Goal: Task Accomplishment & Management: Manage account settings

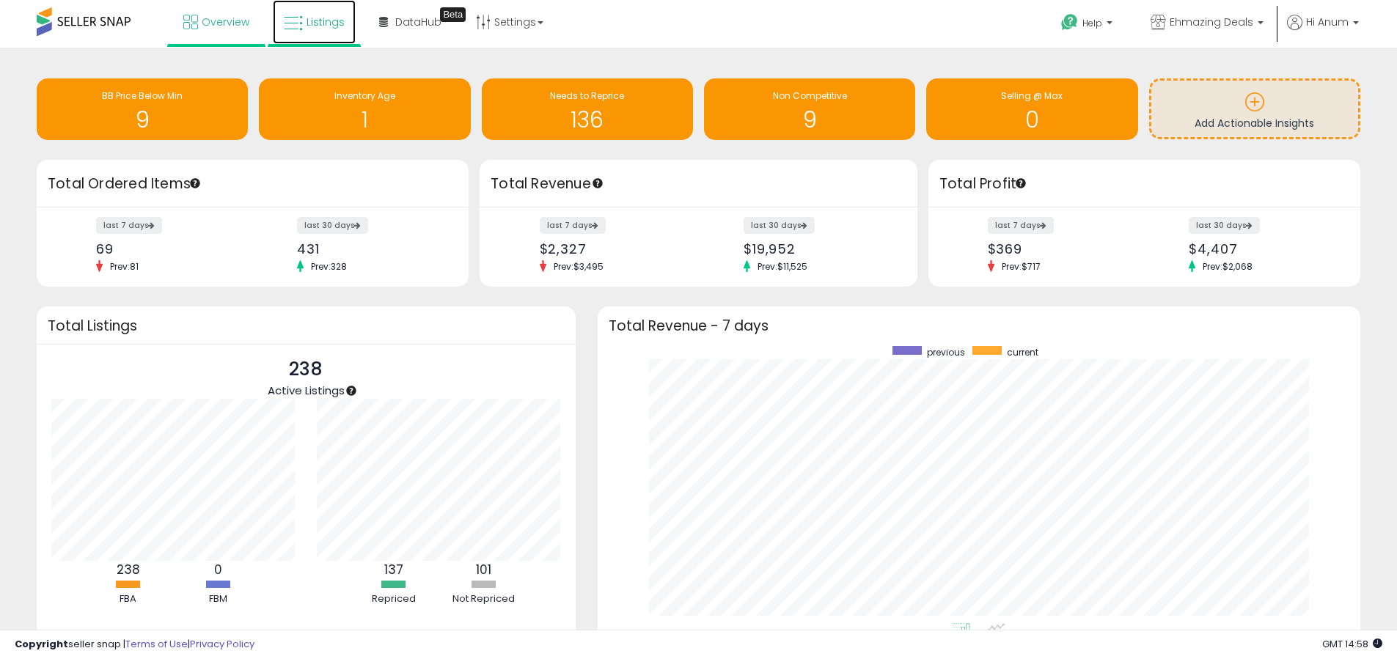
click at [331, 33] on link "Listings" at bounding box center [314, 22] width 83 height 44
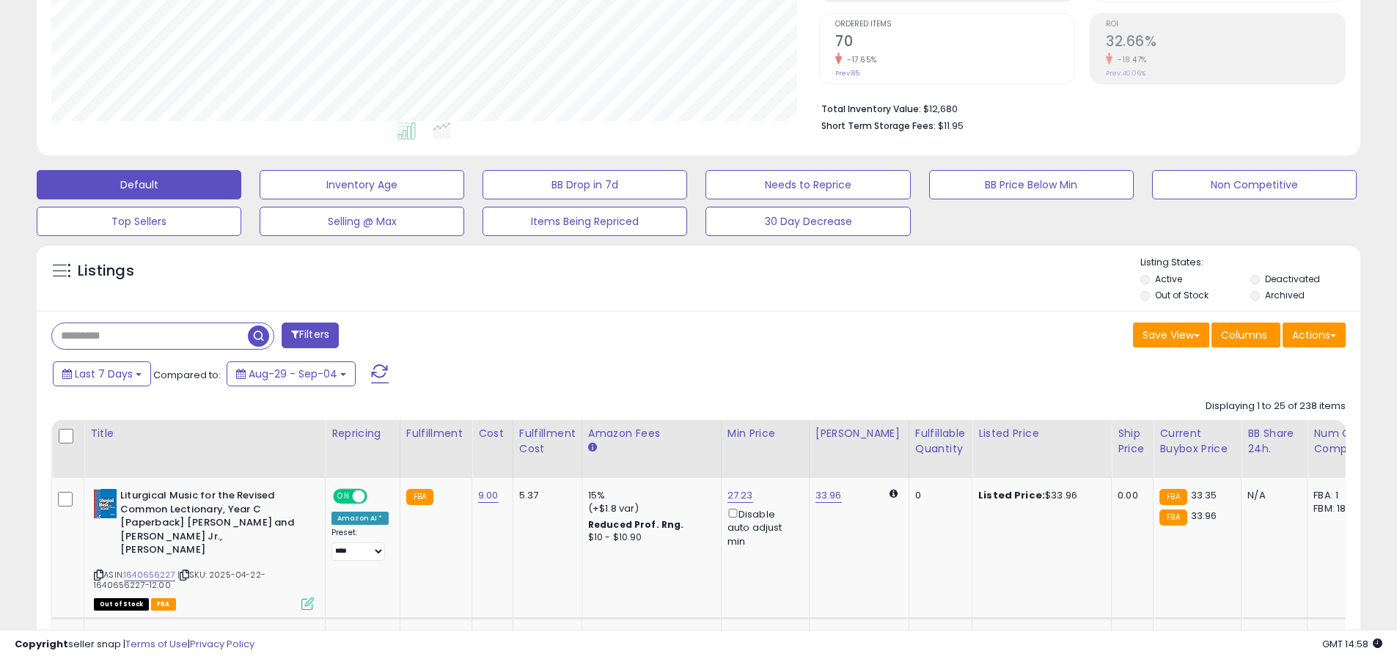
scroll to position [449, 0]
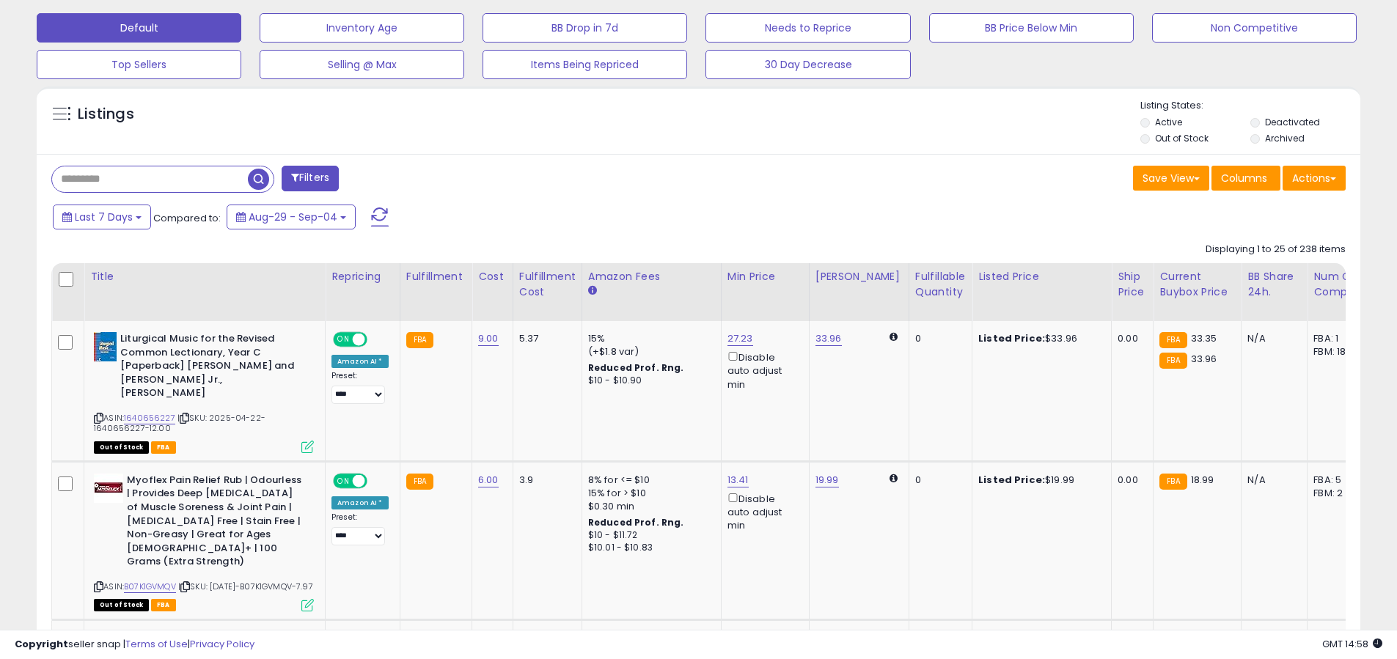
click at [1183, 140] on label "Out of Stock" at bounding box center [1182, 138] width 54 height 12
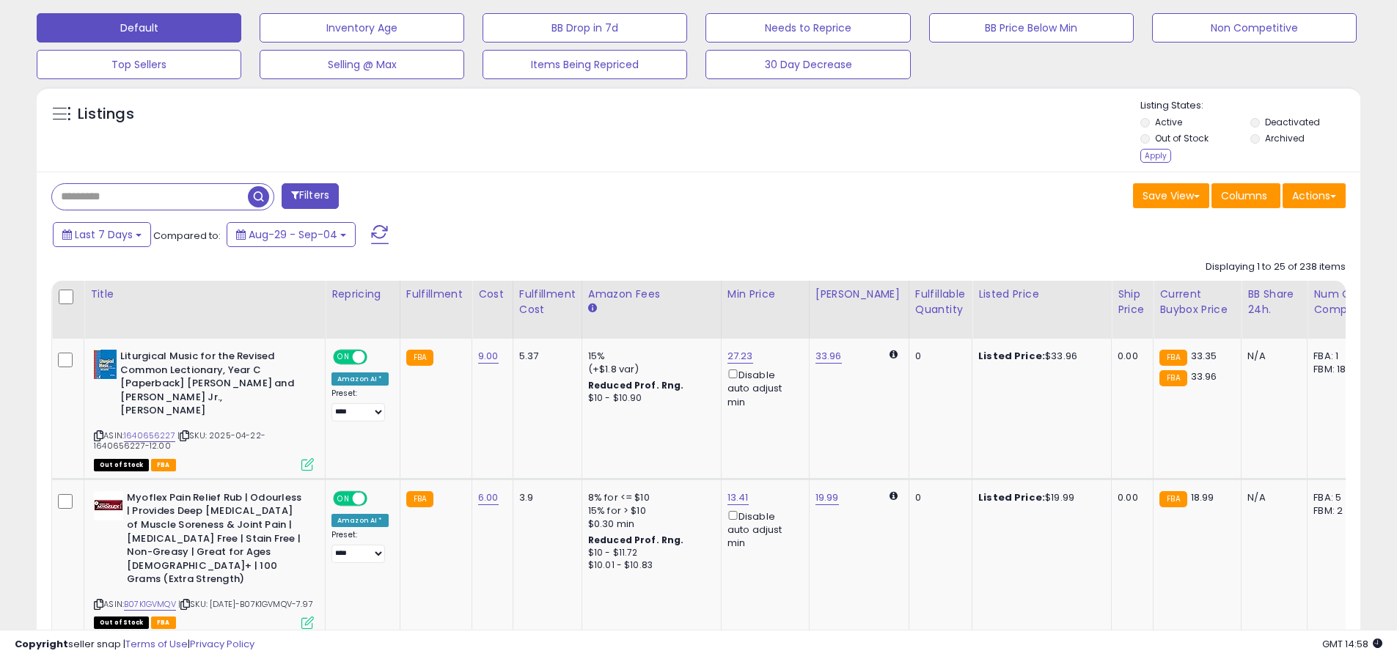
click at [1149, 155] on div "Apply" at bounding box center [1155, 156] width 31 height 14
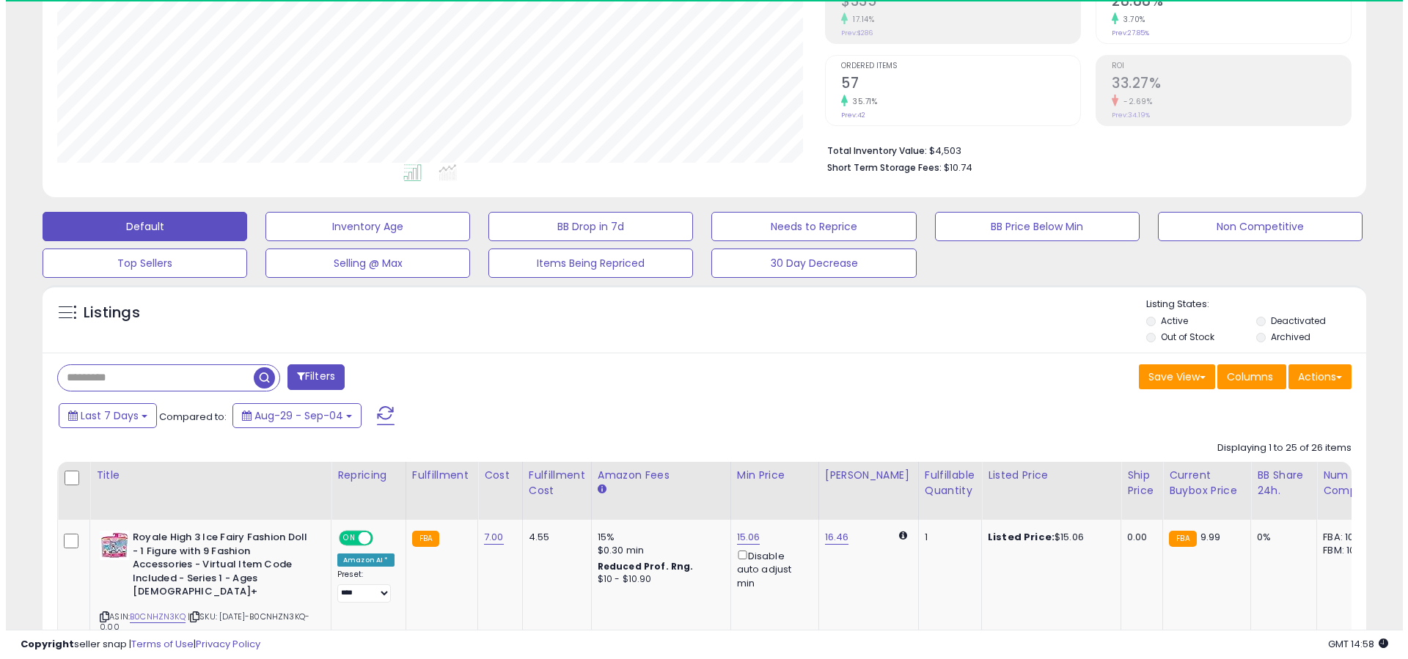
scroll to position [301, 768]
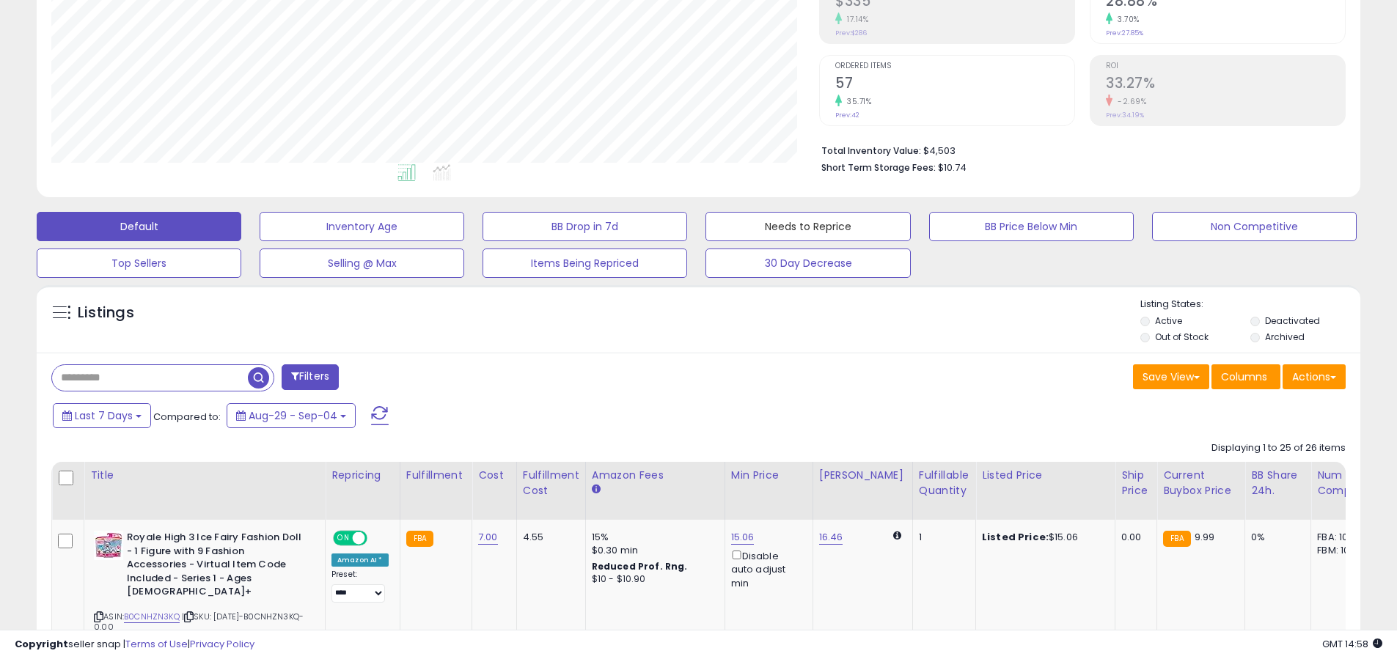
drag, startPoint x: 787, startPoint y: 225, endPoint x: 1138, endPoint y: 292, distance: 357.5
click at [787, 224] on button "Needs to Reprice" at bounding box center [807, 226] width 205 height 29
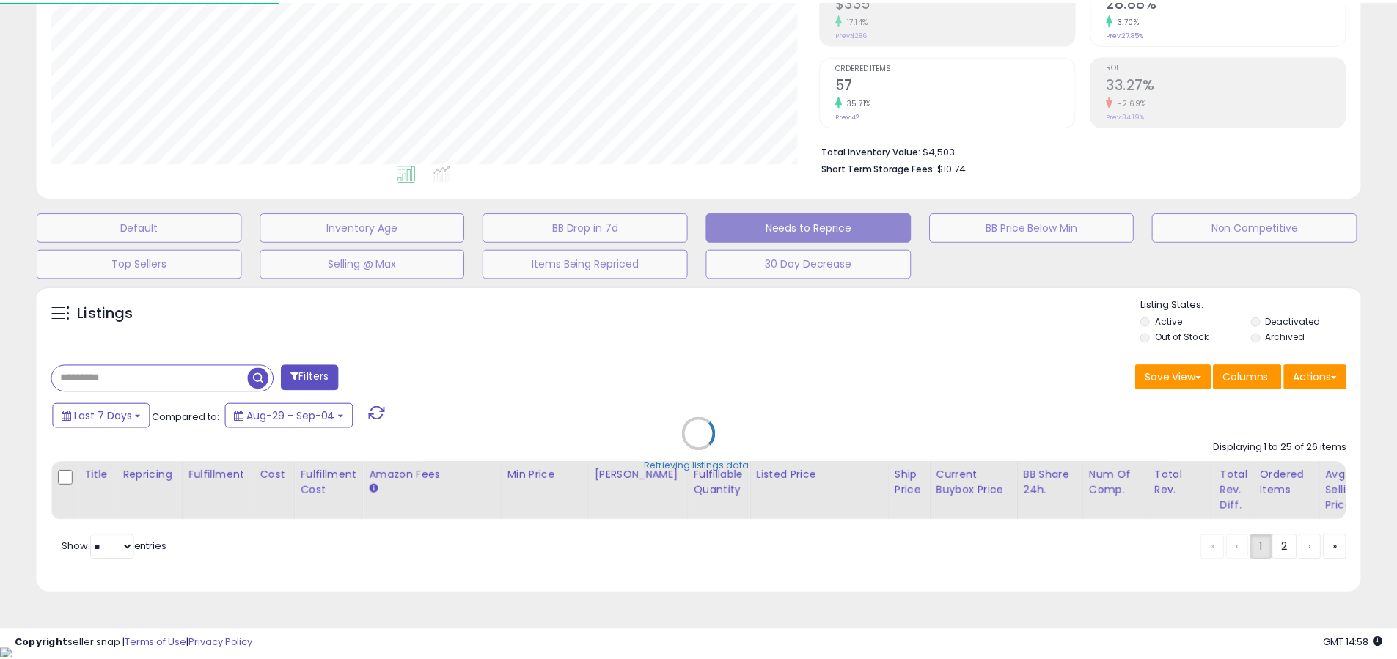
scroll to position [301, 774]
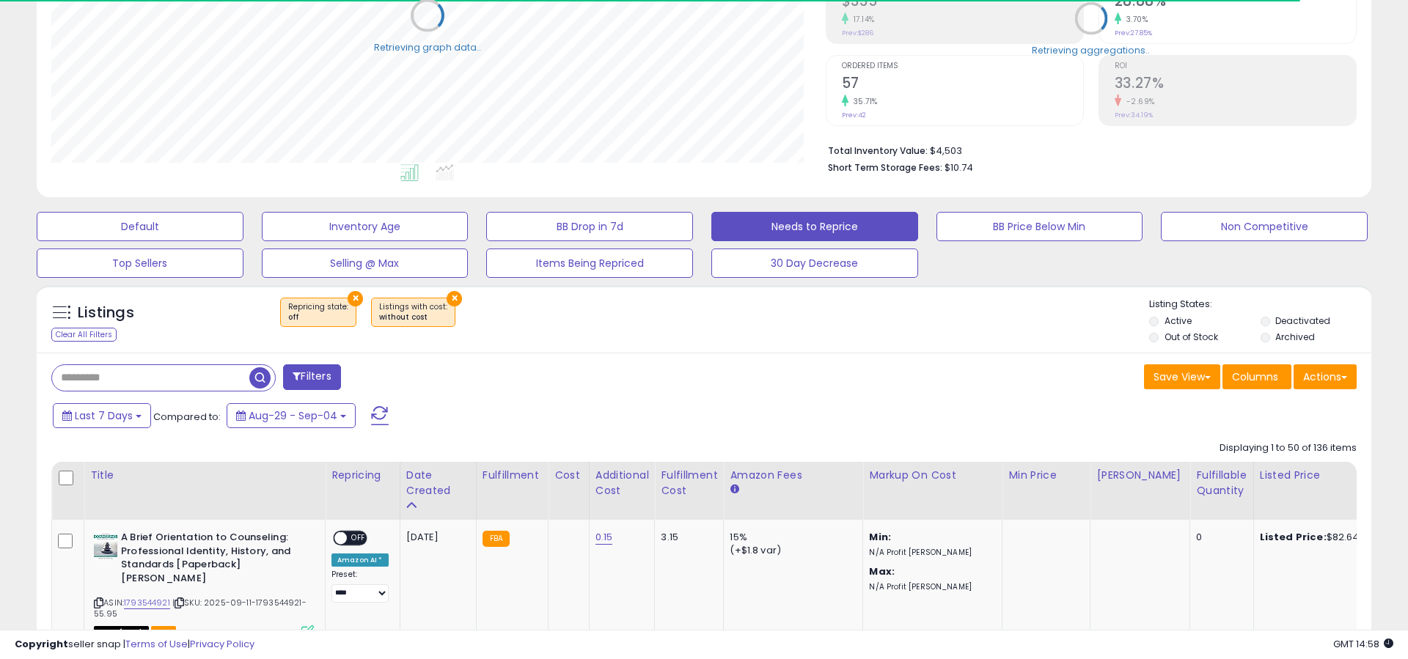
select select "**"
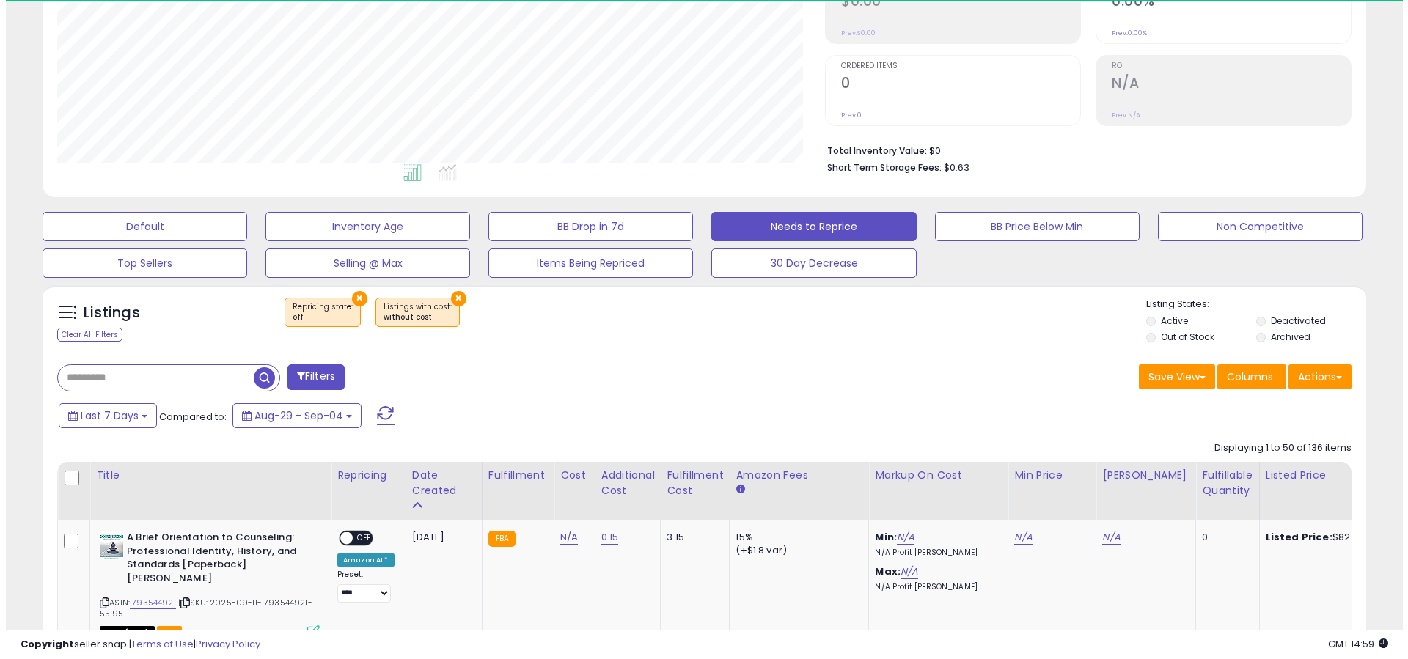
scroll to position [301, 768]
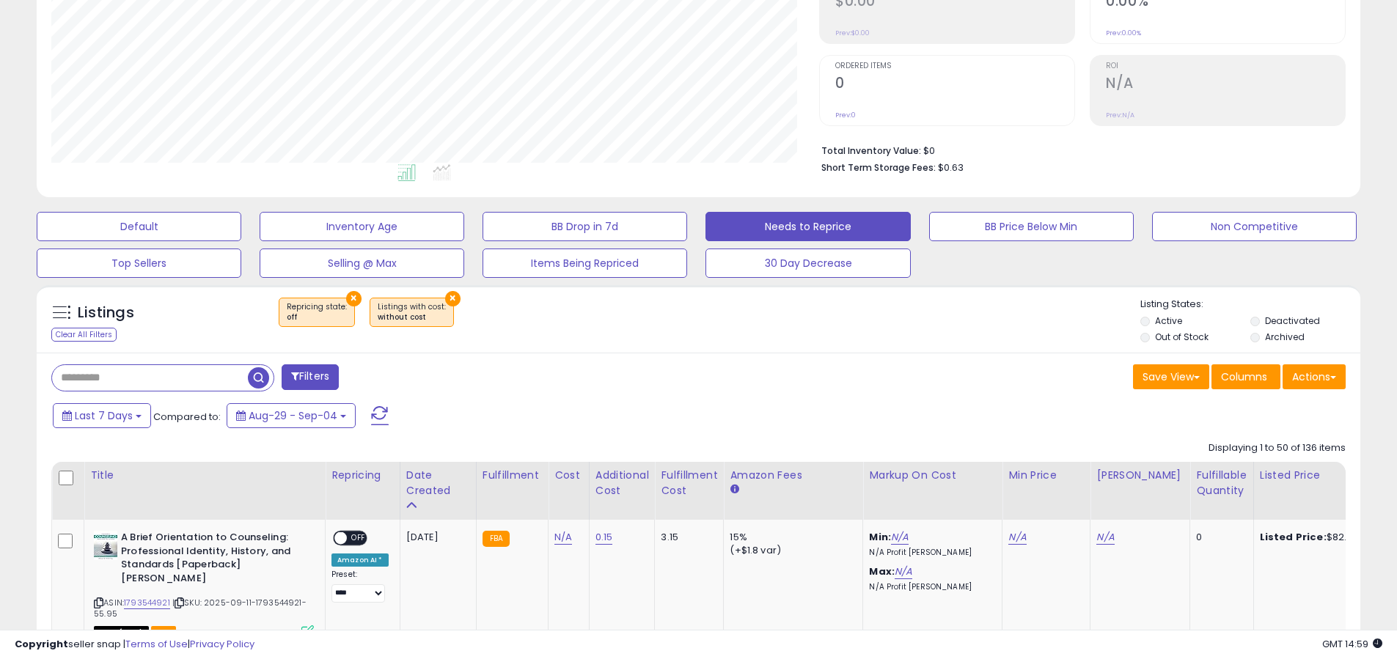
click at [1161, 334] on label "Out of Stock" at bounding box center [1182, 337] width 54 height 12
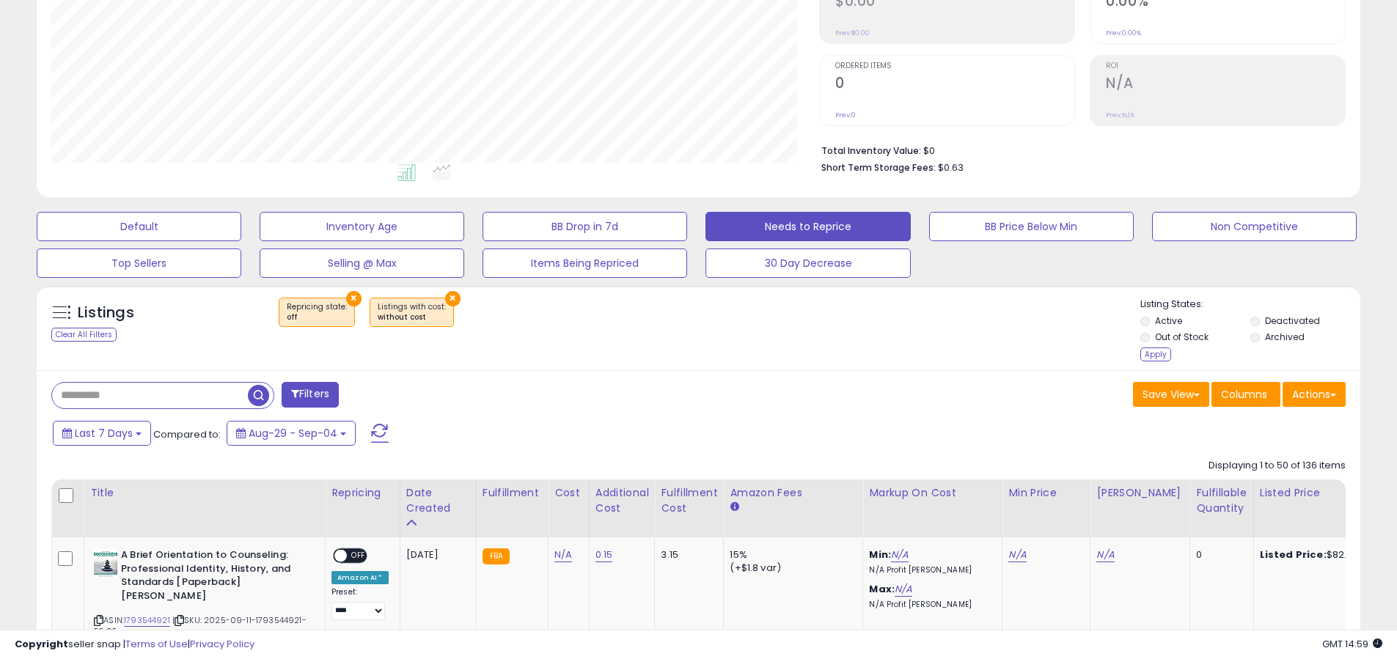
click at [1268, 326] on label "Deactivated" at bounding box center [1292, 321] width 55 height 12
click at [1266, 335] on label "Archived" at bounding box center [1285, 337] width 40 height 12
click at [1146, 359] on div "Apply" at bounding box center [1155, 355] width 31 height 14
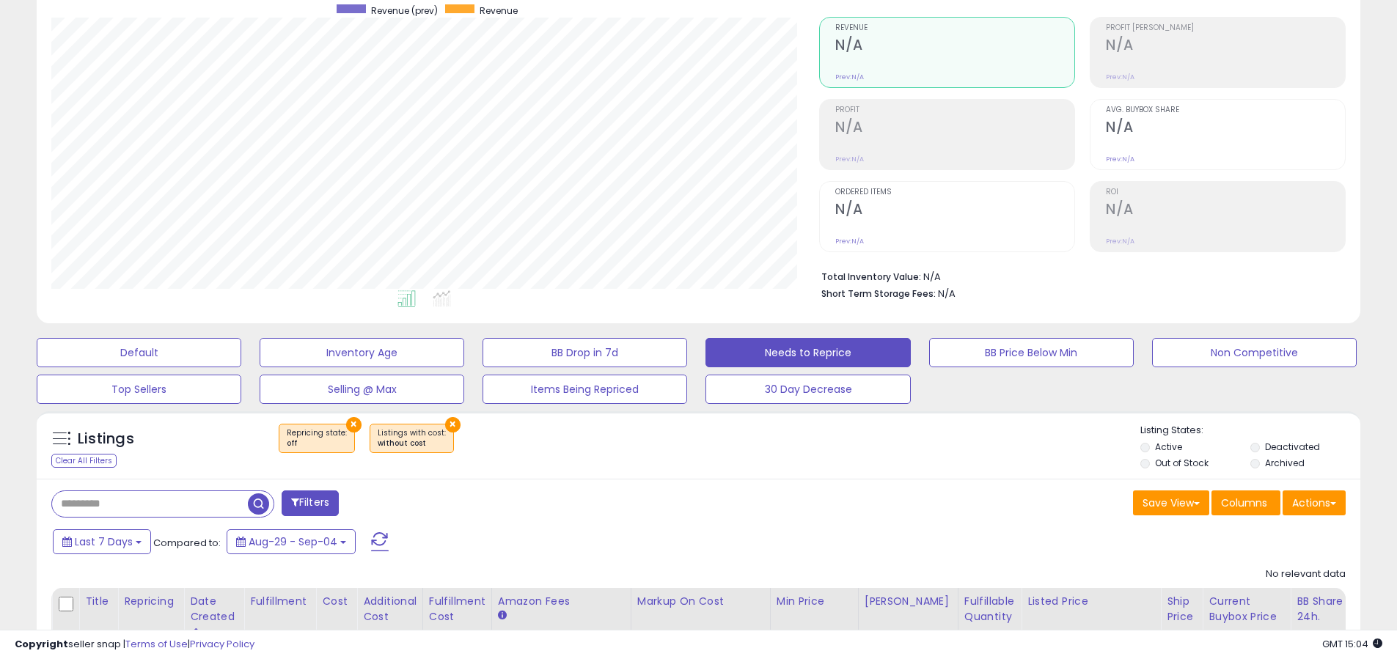
scroll to position [0, 0]
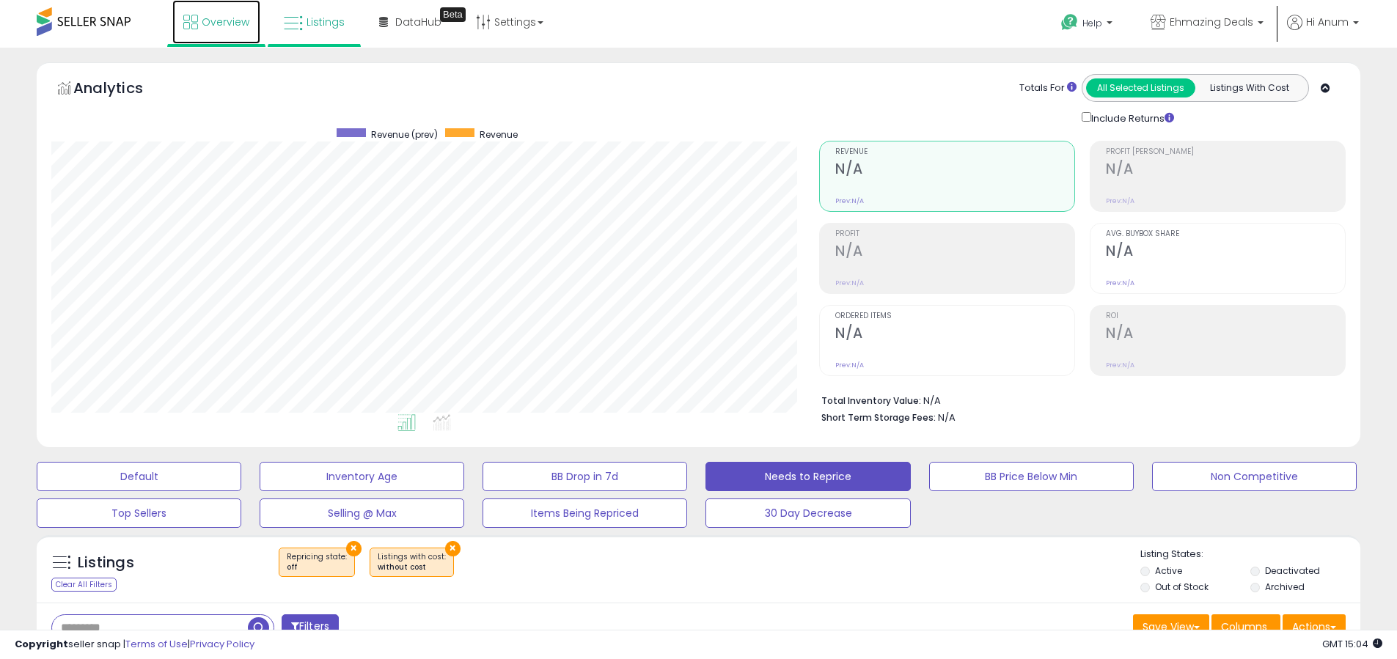
click at [216, 21] on span "Overview" at bounding box center [226, 22] width 48 height 15
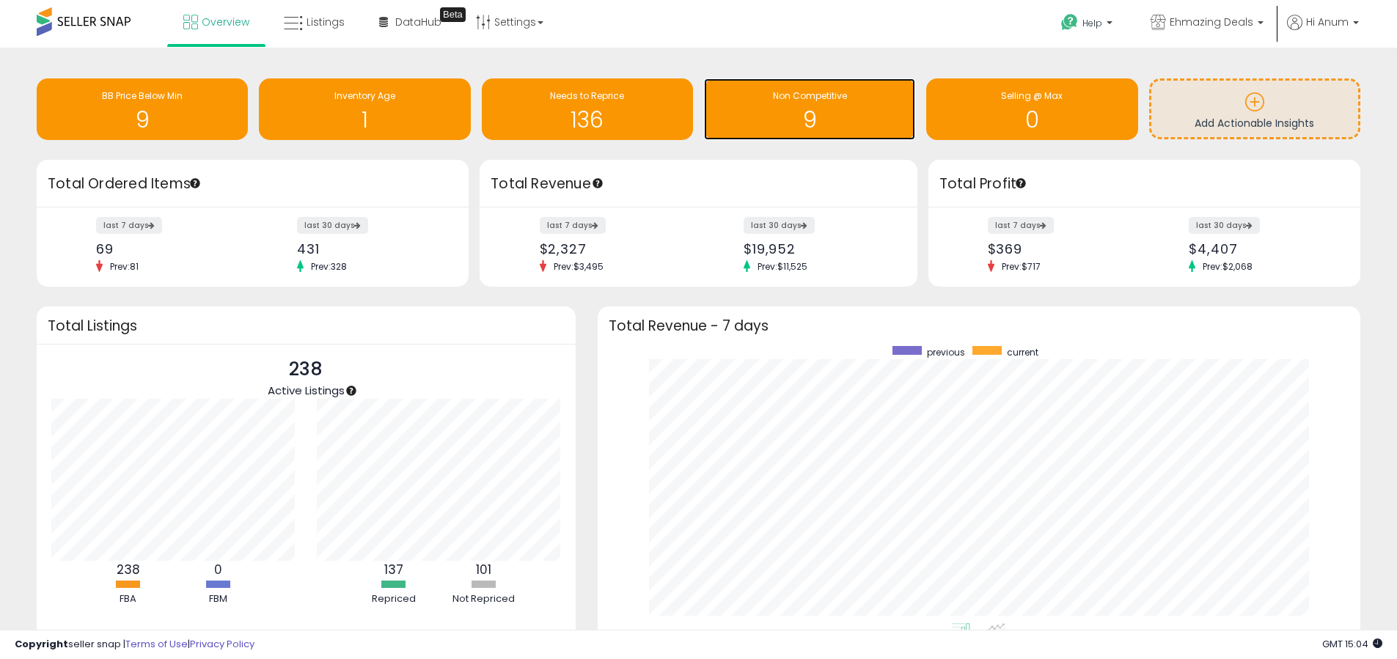
click at [779, 106] on div "9" at bounding box center [809, 110] width 197 height 43
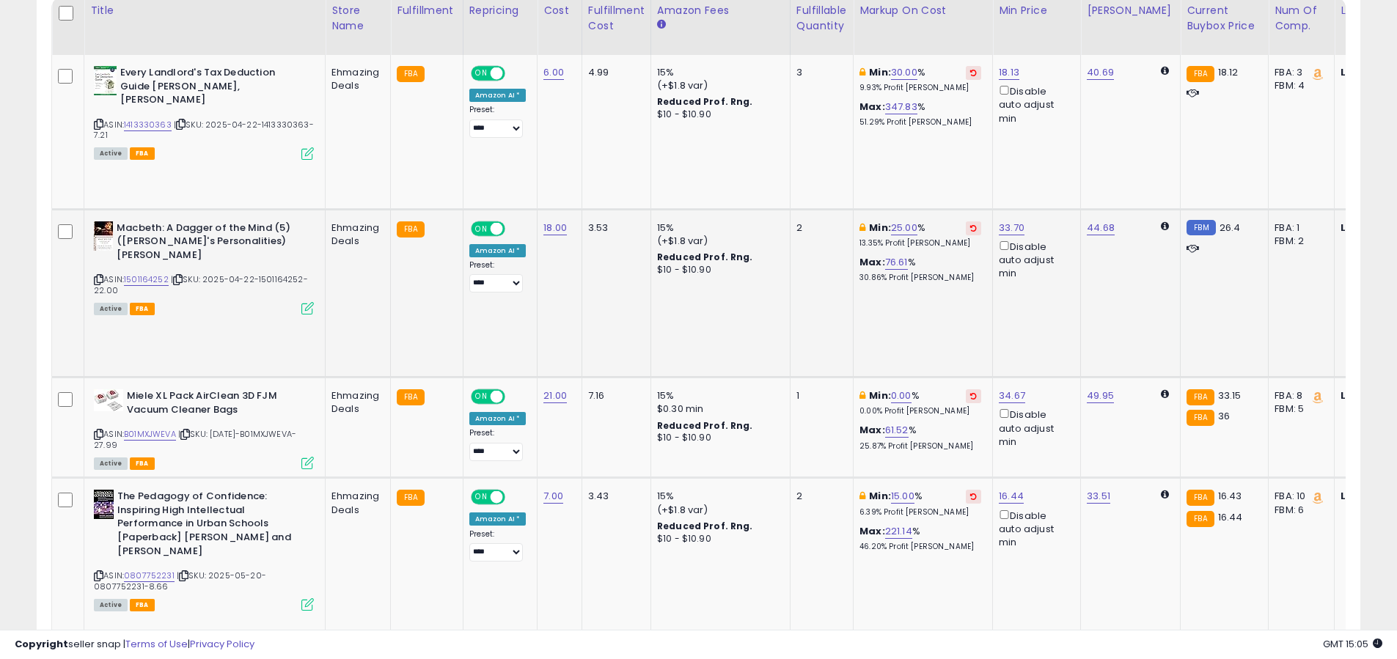
scroll to position [301, 768]
click at [904, 69] on link "30.00" at bounding box center [904, 72] width 26 height 15
click at [854, 20] on input "*****" at bounding box center [865, 22] width 131 height 25
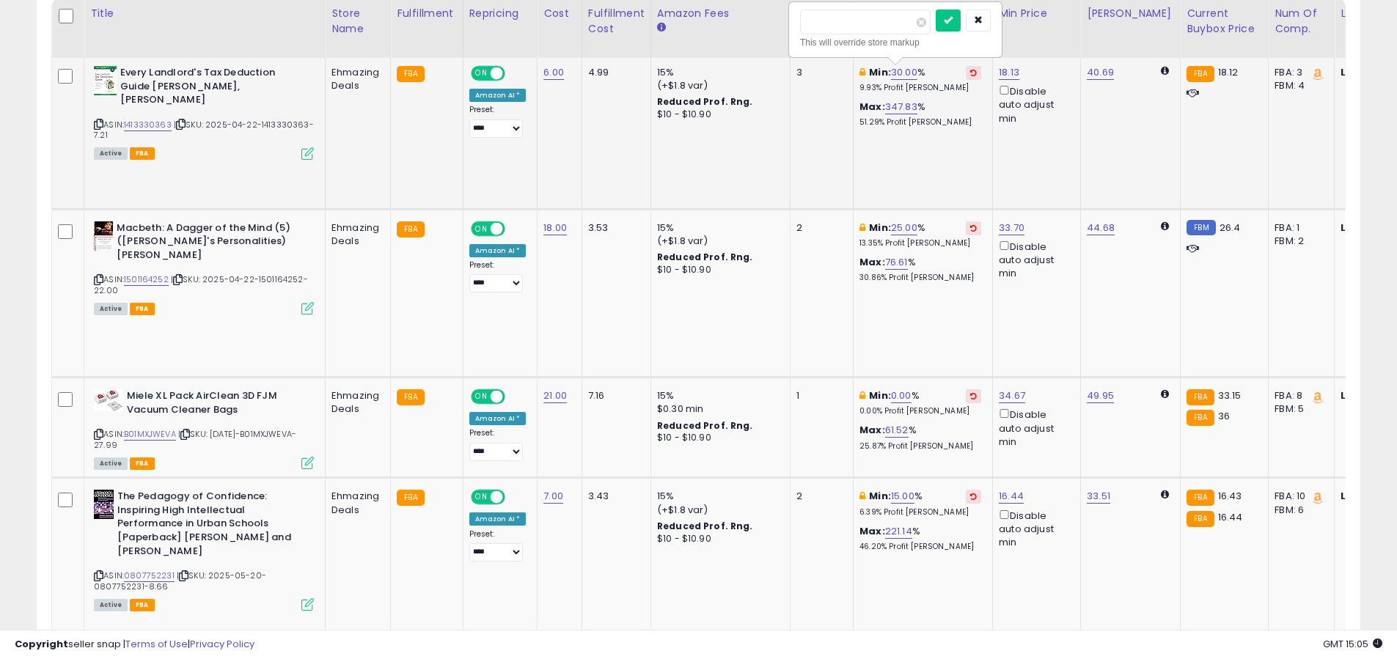
type input "**"
click button "submit" at bounding box center [948, 21] width 25 height 22
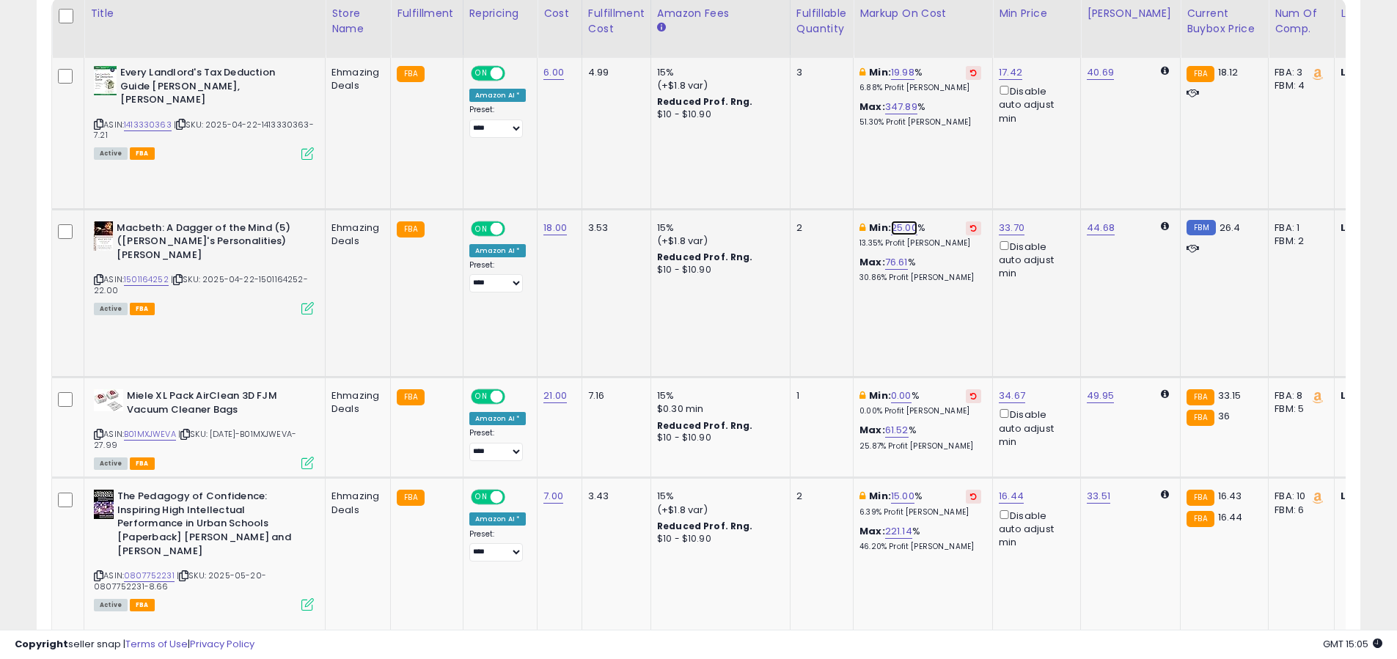
click at [906, 224] on link "25.00" at bounding box center [904, 228] width 26 height 15
click at [851, 189] on div "*****" at bounding box center [895, 178] width 191 height 26
click at [845, 177] on input "*****" at bounding box center [865, 177] width 131 height 25
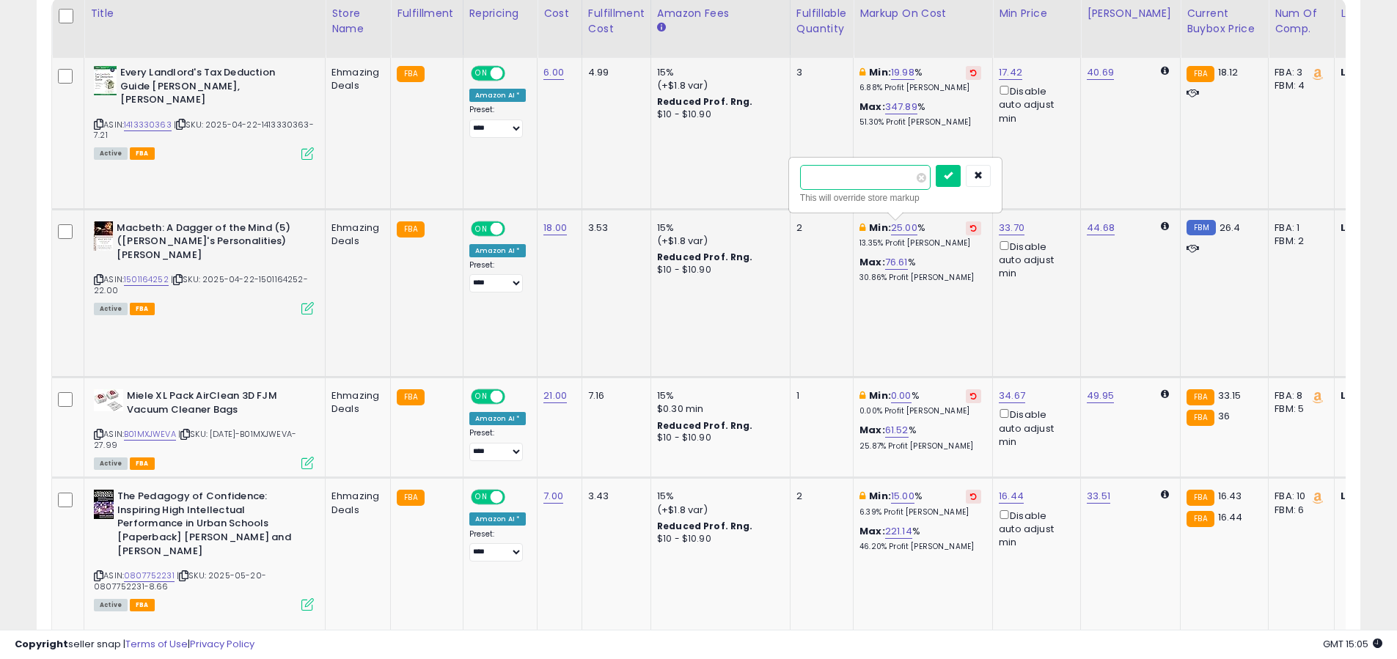
click button "submit" at bounding box center [948, 176] width 25 height 22
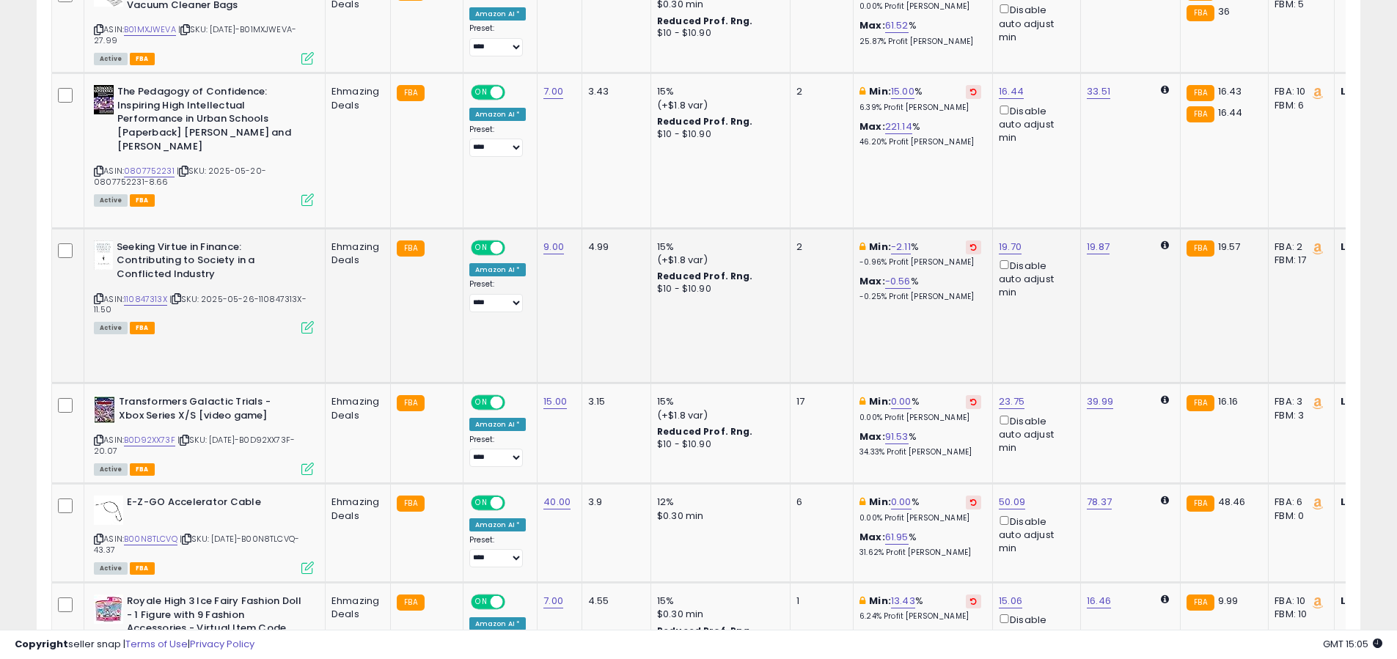
scroll to position [1134, 0]
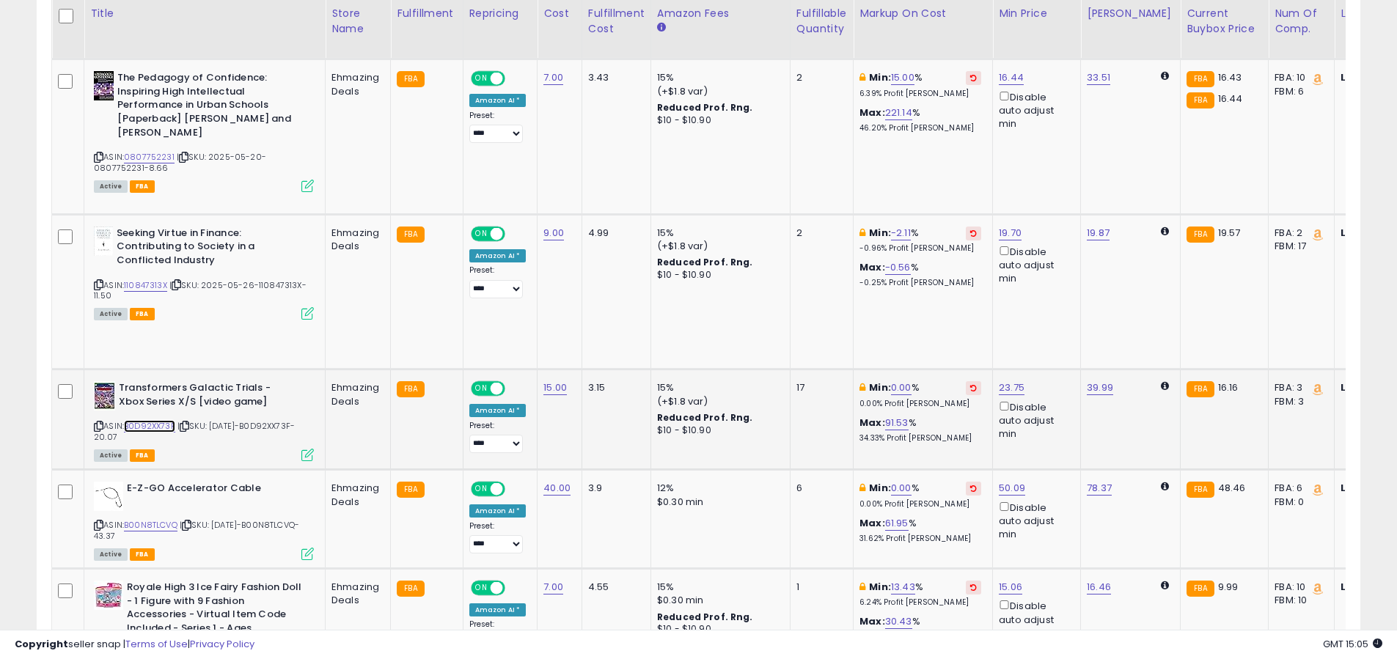
click at [161, 426] on link "B0D92XX73F" at bounding box center [149, 426] width 51 height 12
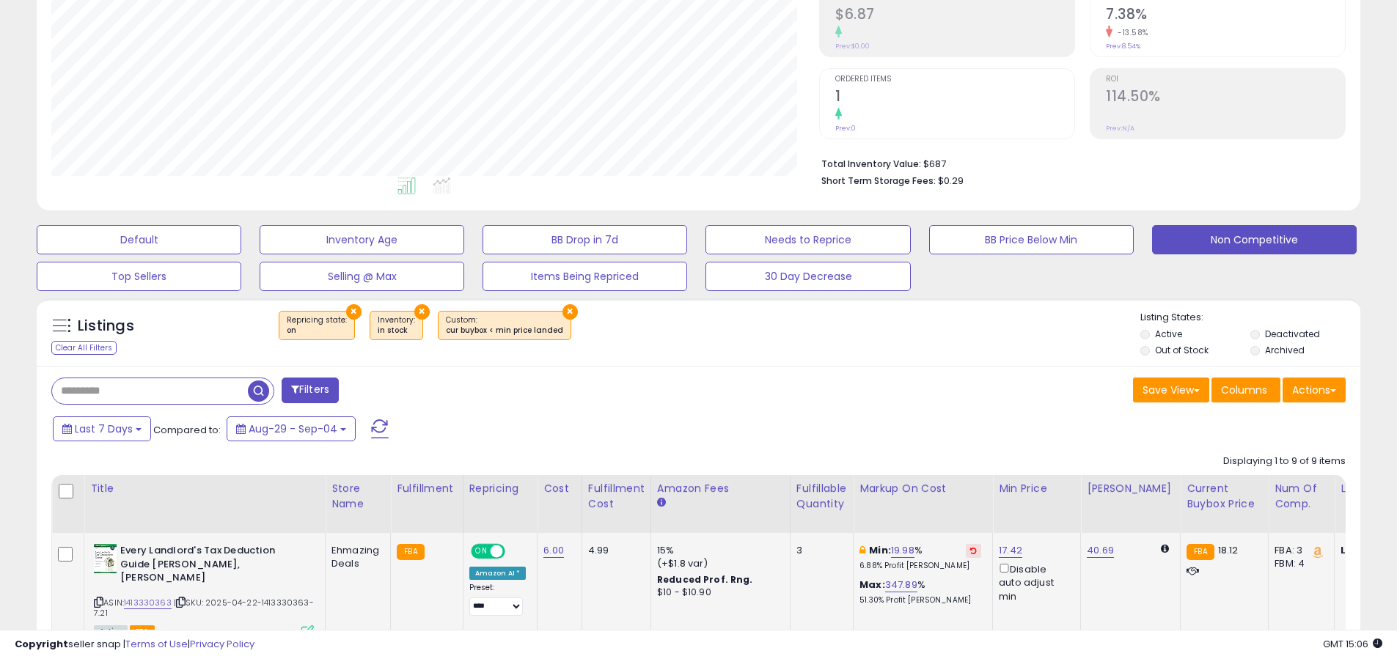
scroll to position [0, 0]
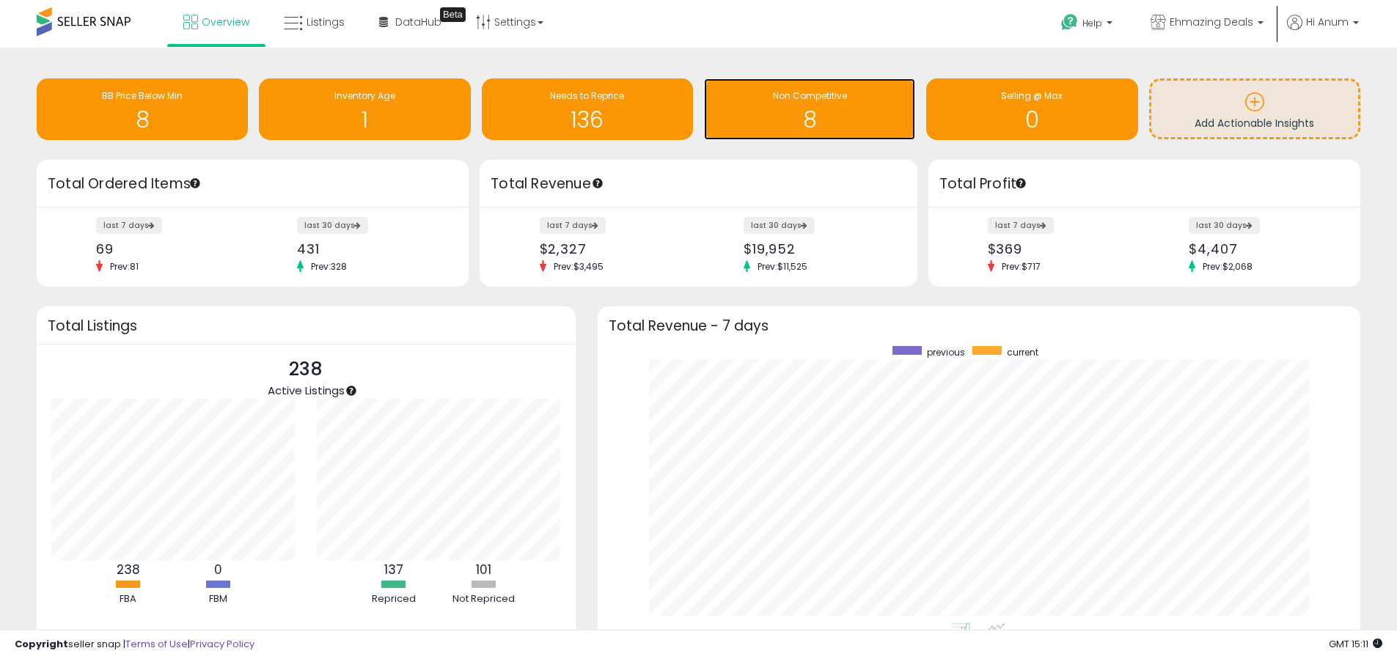
click at [778, 97] on span "Non Competitive" at bounding box center [810, 95] width 74 height 12
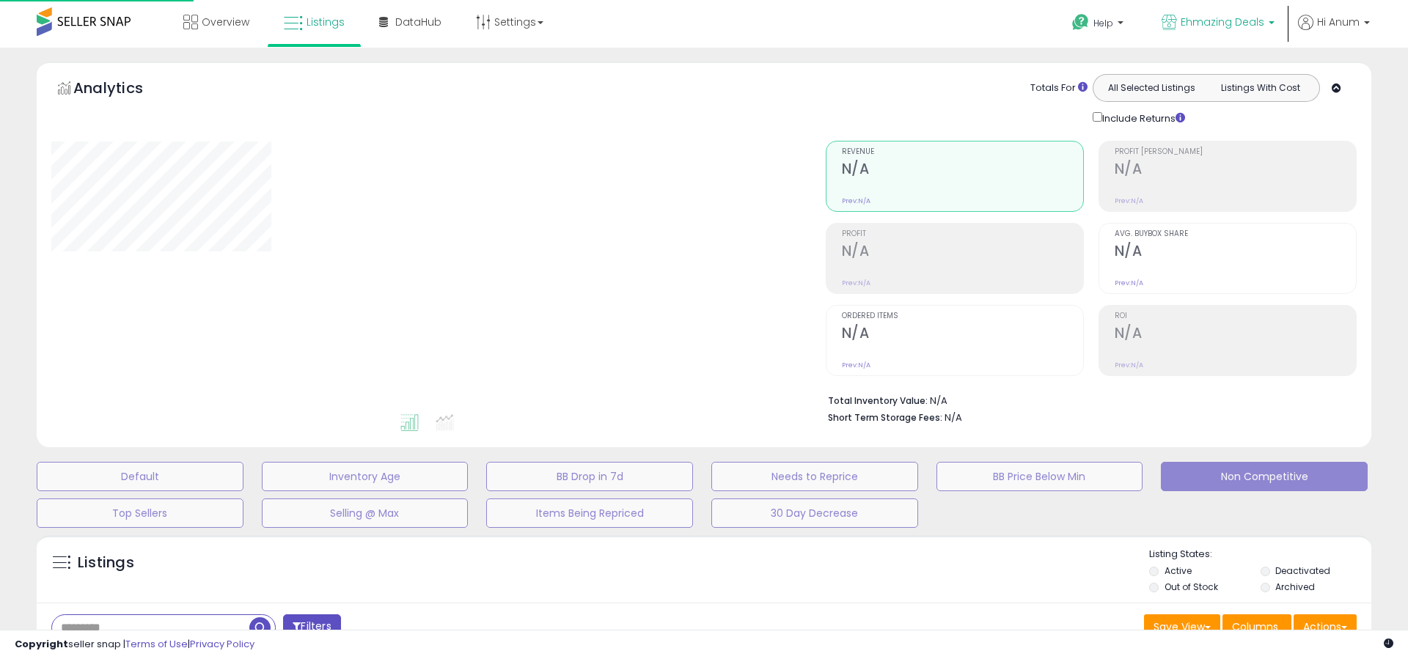
click at [1240, 34] on link "Ehmazing Deals" at bounding box center [1217, 24] width 135 height 48
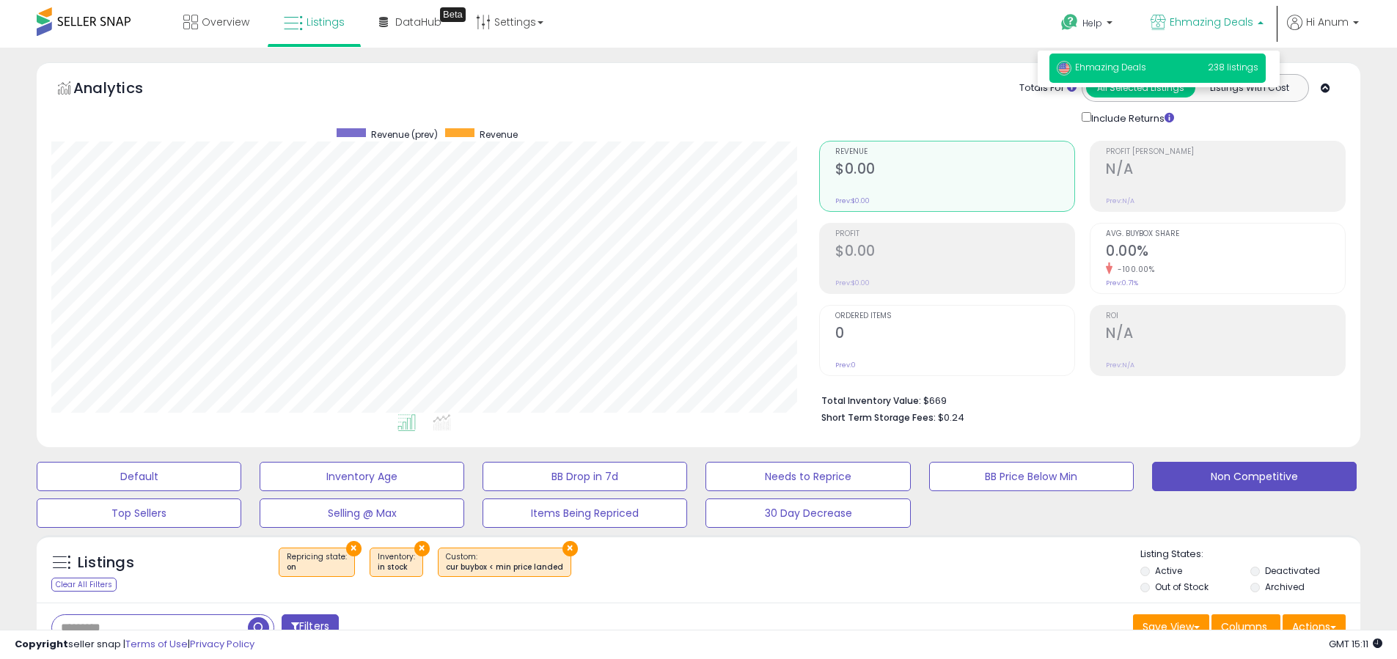
scroll to position [315, 0]
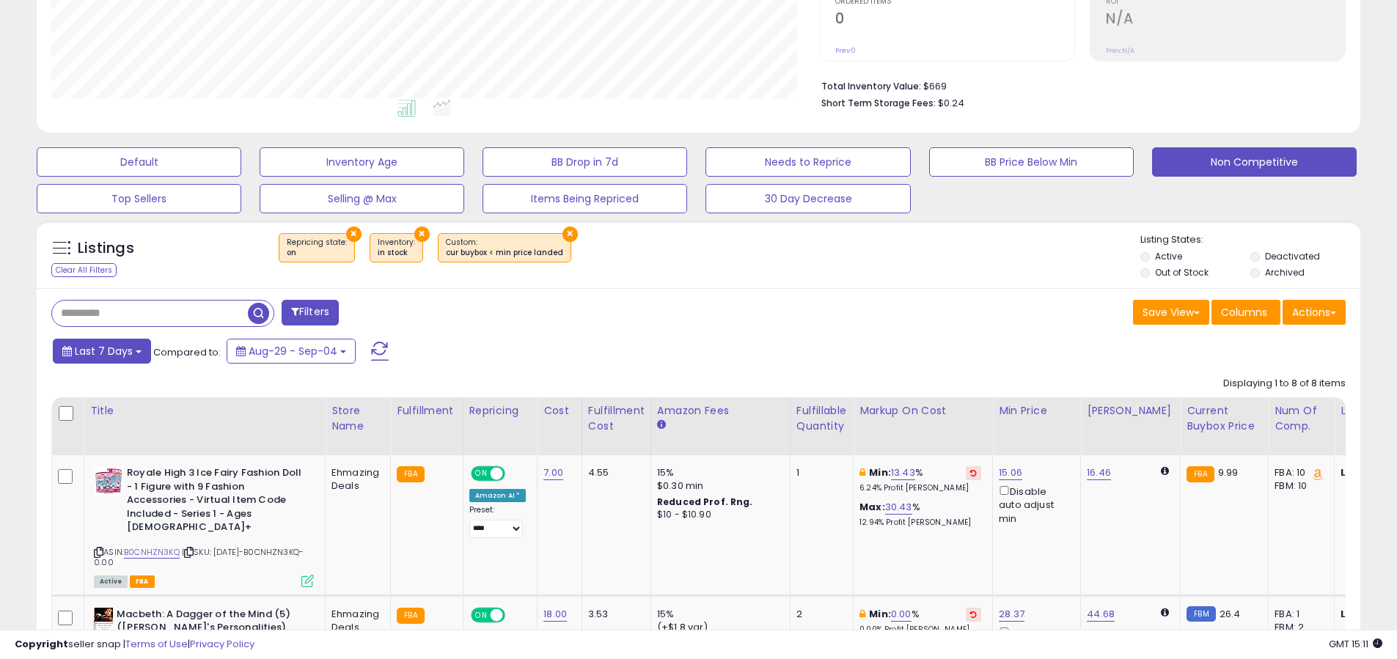
click at [138, 348] on button "Last 7 Days" at bounding box center [102, 351] width 98 height 25
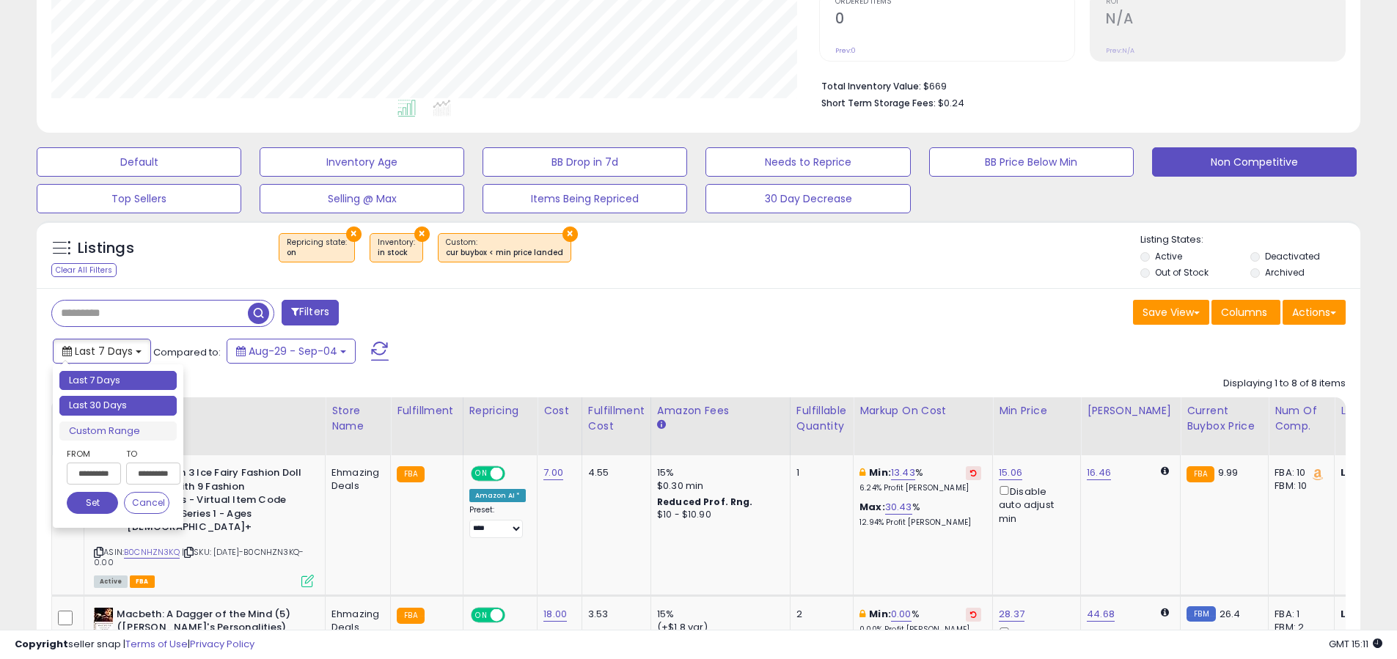
type input "**********"
click at [117, 405] on li "Last 30 Days" at bounding box center [117, 406] width 117 height 20
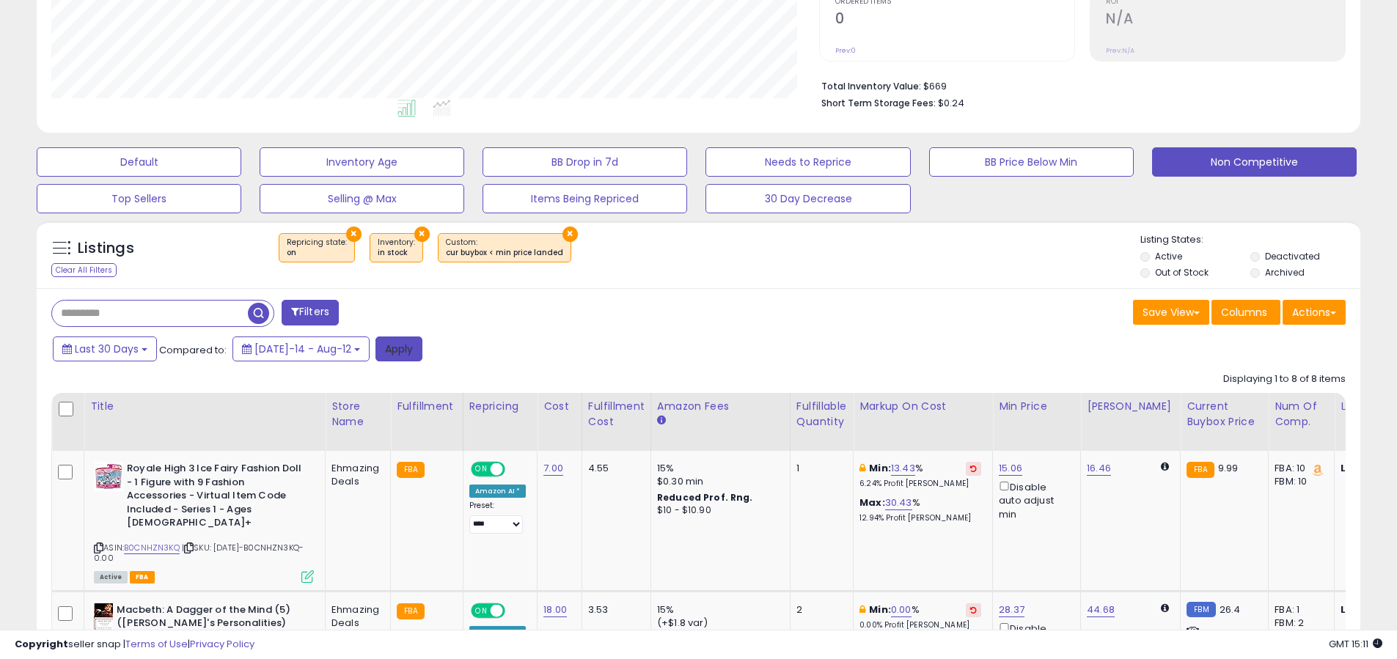
click at [375, 348] on button "Apply" at bounding box center [398, 349] width 47 height 25
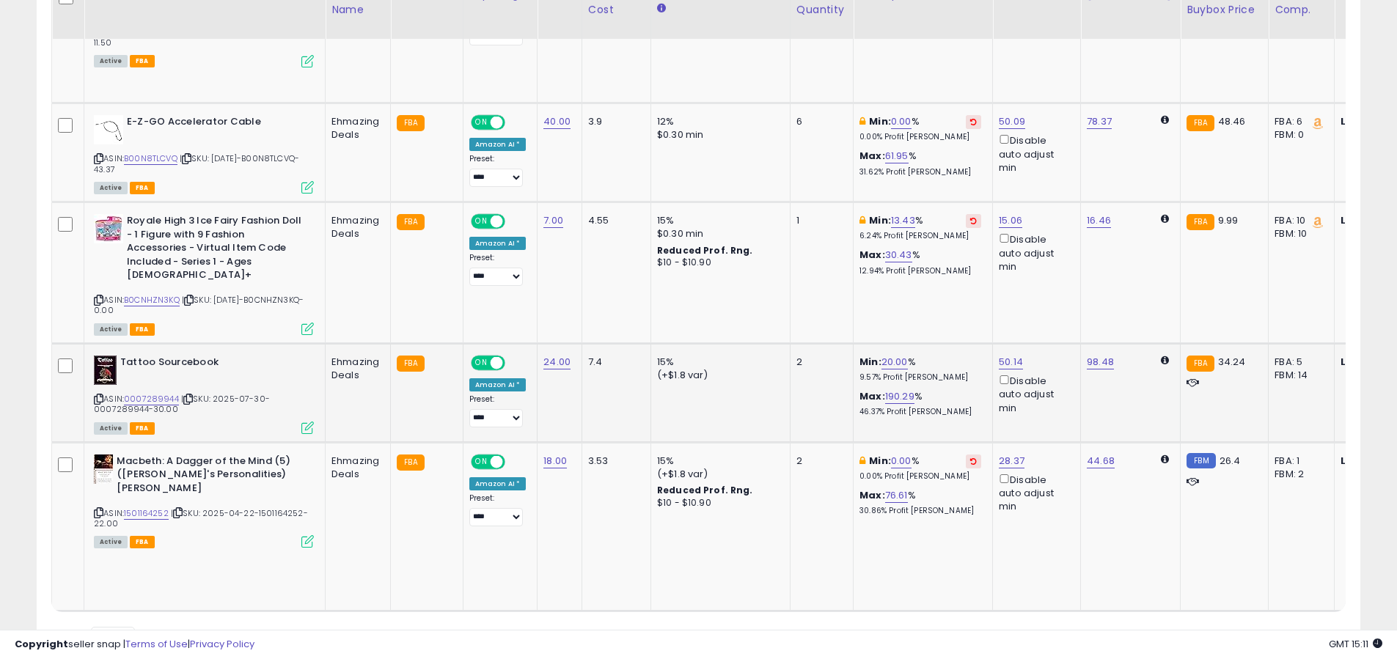
scroll to position [1076, 0]
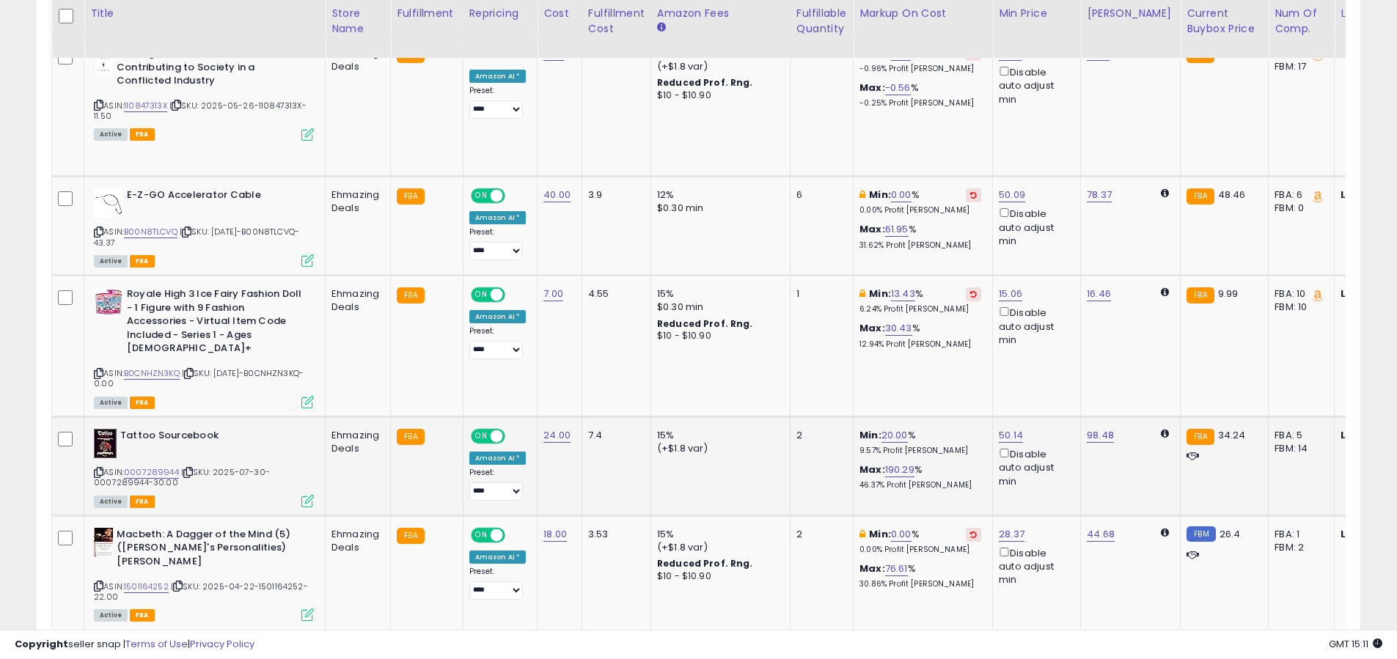
click at [176, 468] on div "ASIN: 0007289944 | SKU: 2025-07-30-0007289944-30.00 Active FBA" at bounding box center [204, 467] width 220 height 77
click at [165, 469] on link "0007289944" at bounding box center [151, 472] width 55 height 12
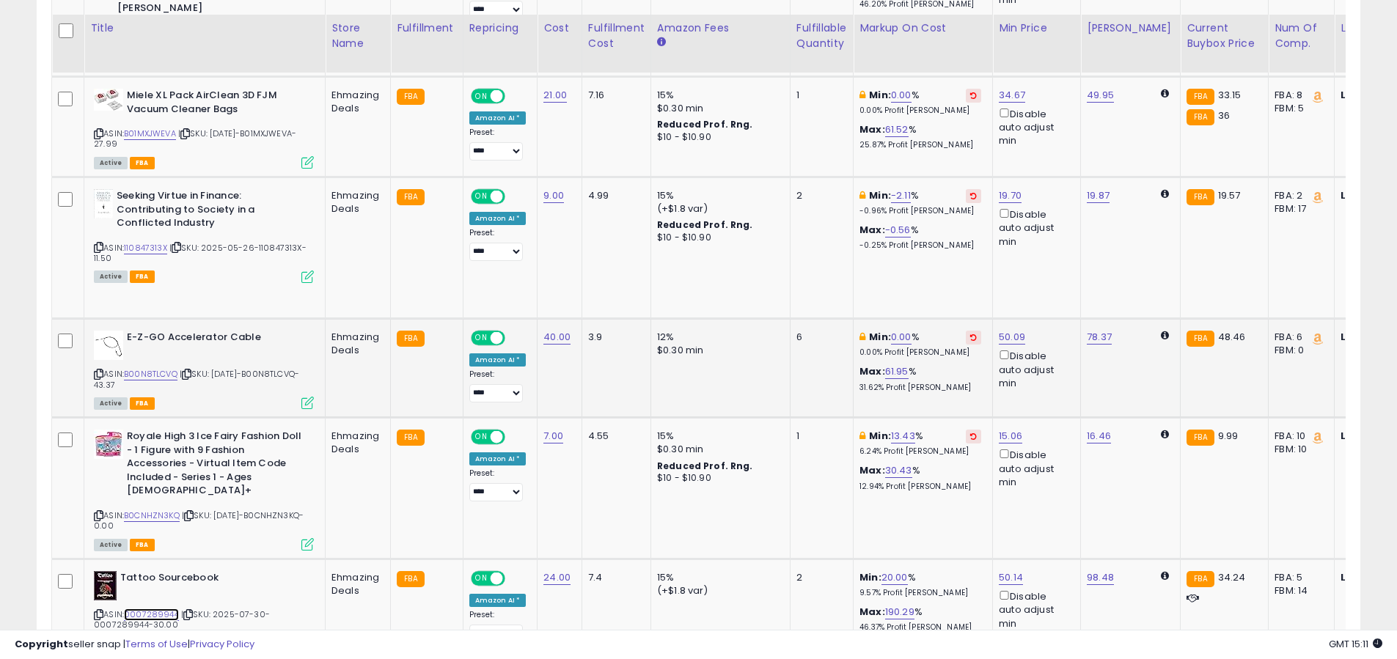
scroll to position [922, 0]
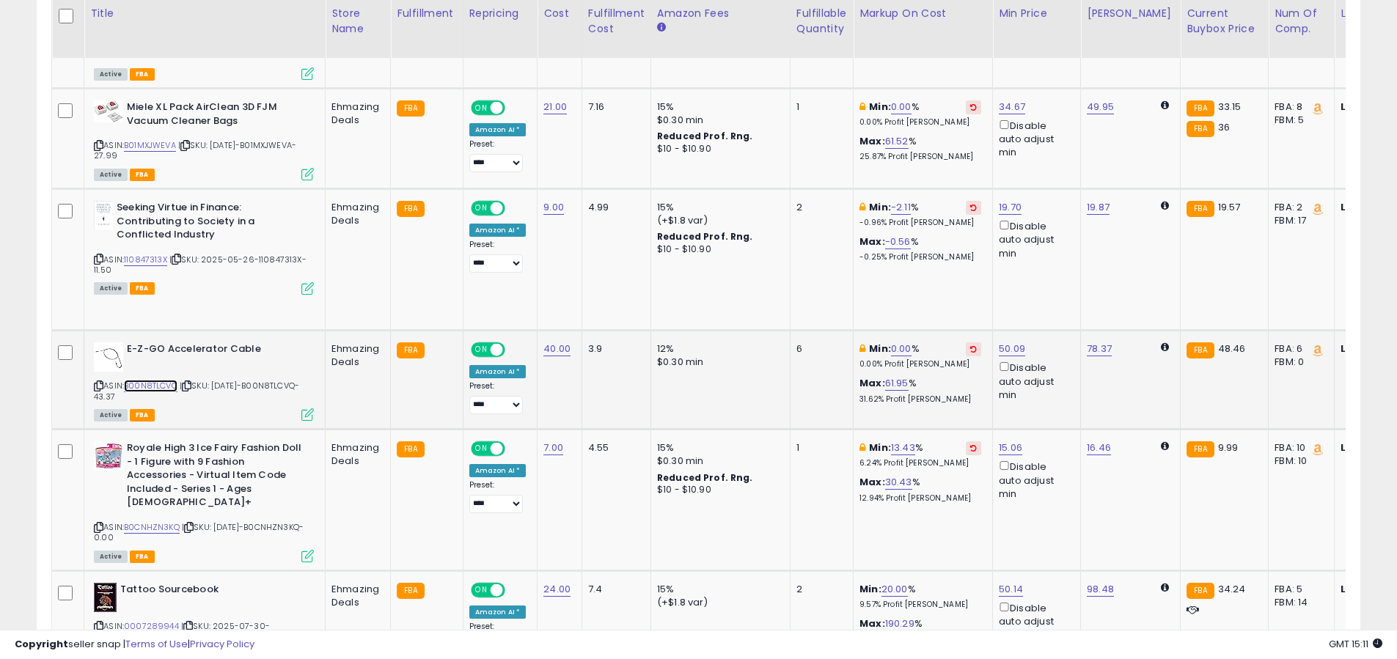
click at [166, 392] on link "B00N8TLCVQ" at bounding box center [151, 386] width 54 height 12
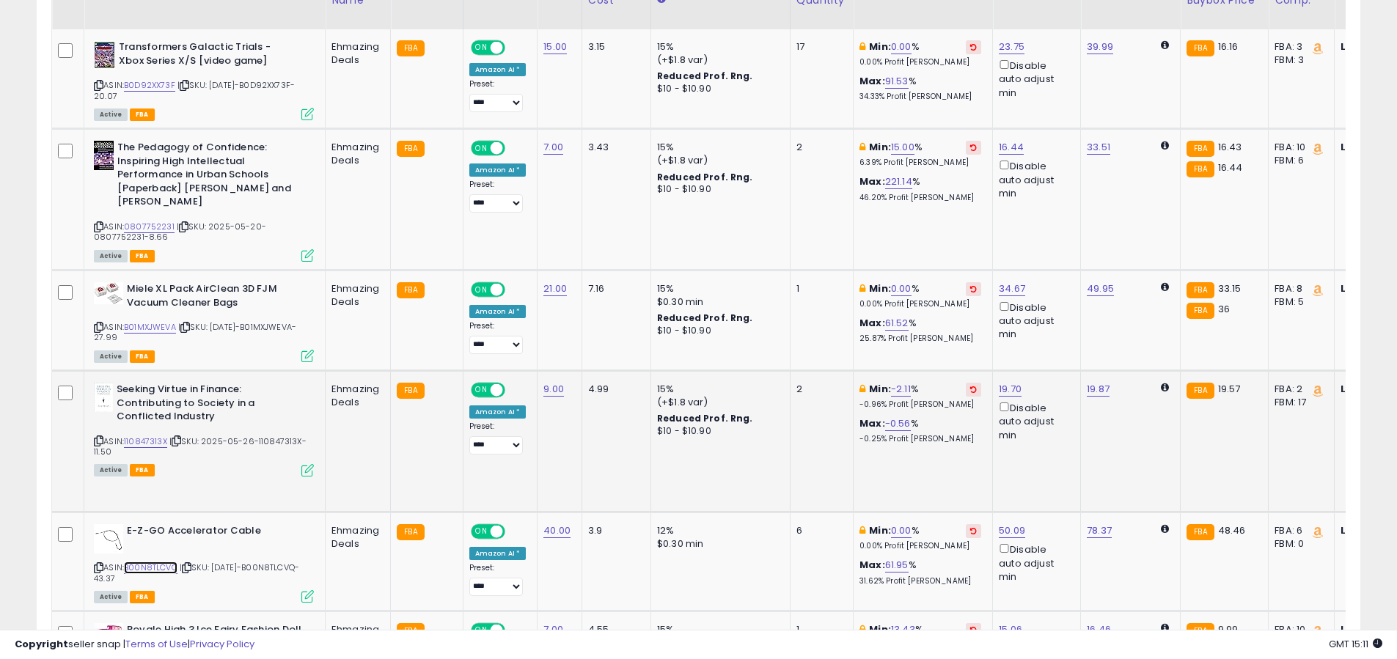
scroll to position [668, 0]
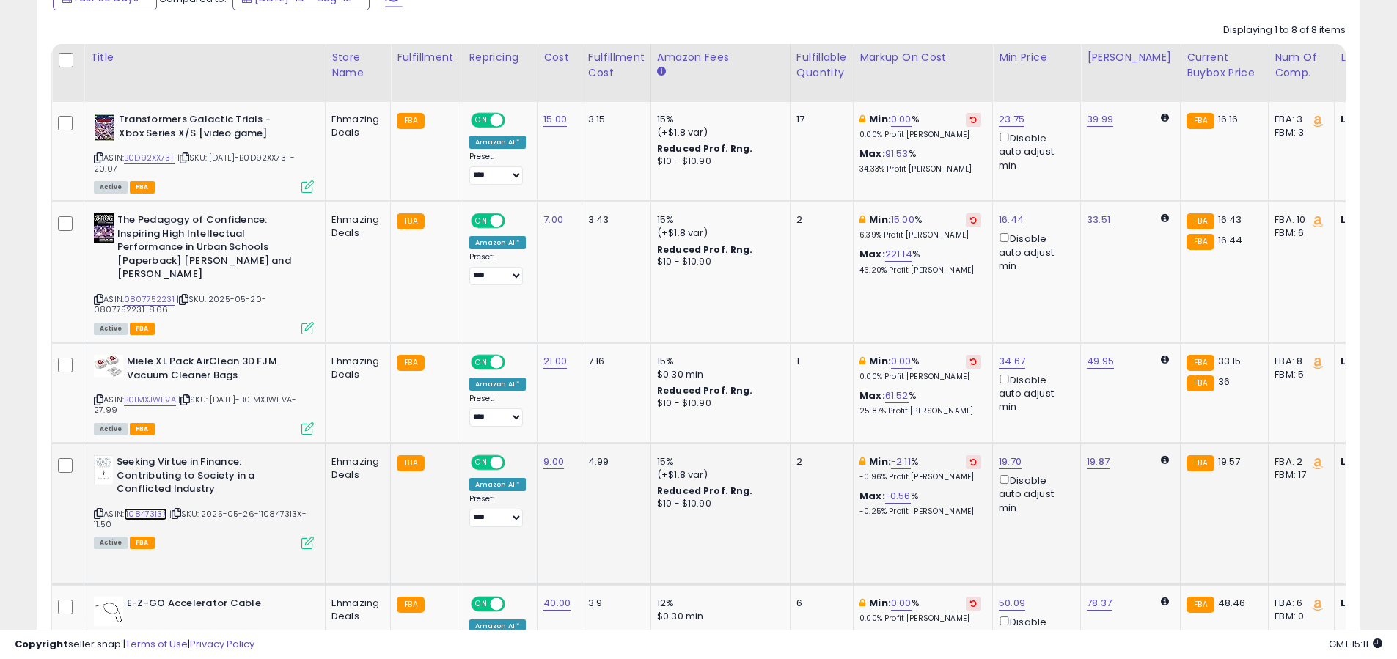
click at [154, 515] on link "110847313X" at bounding box center [145, 514] width 43 height 12
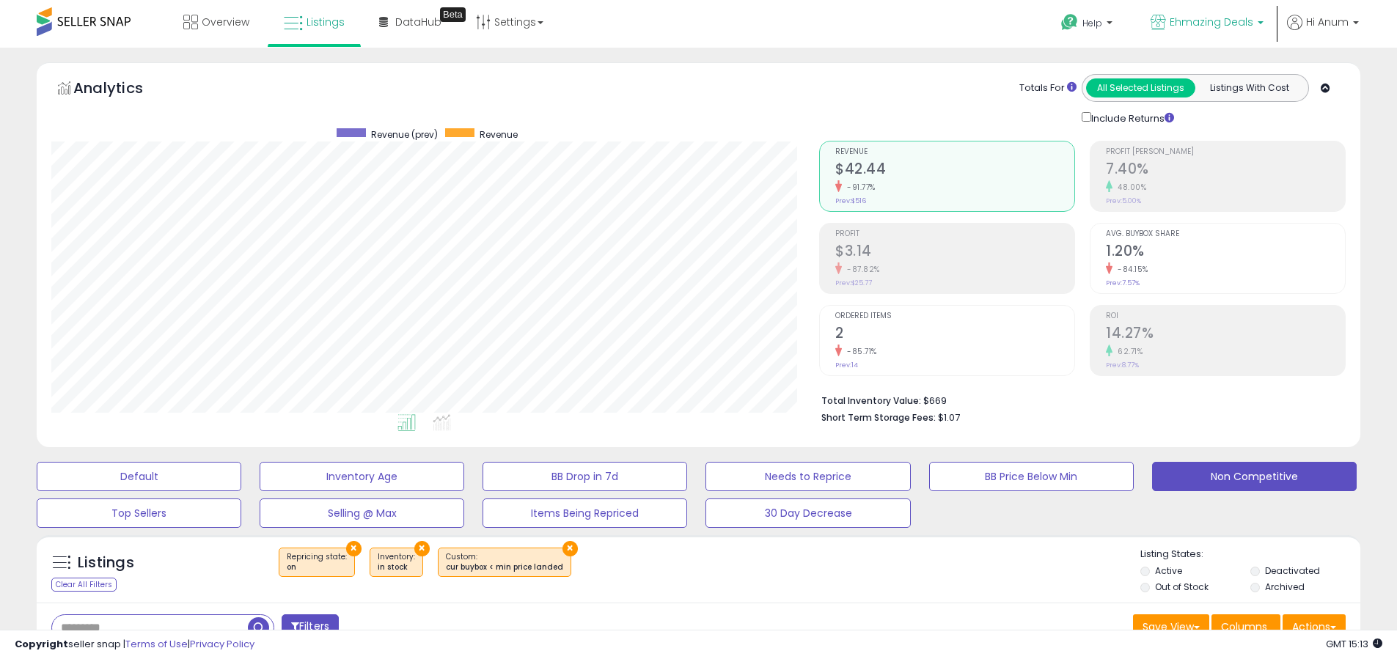
click at [1189, 23] on span "Ehmazing Deals" at bounding box center [1211, 22] width 84 height 15
click at [1333, 12] on ul "Help Contact Support Search Knowledge Hub Request a Feature Ehmazing Deals Hi A…" at bounding box center [1204, 25] width 320 height 51
click at [1339, 32] on p "Hi Anum" at bounding box center [1323, 24] width 72 height 18
click at [1339, 154] on link "Logout" at bounding box center [1326, 155] width 32 height 14
